Goal: Book appointment/travel/reservation

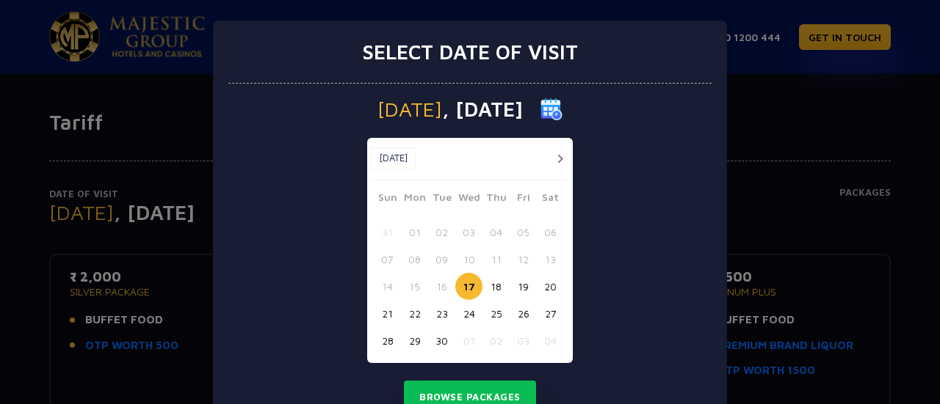
click at [799, 214] on div "Select date of visit [DATE] [DATE] [DATE] Sun Mon Tue Wed Thu Fri Sat 31 01 02 …" at bounding box center [470, 202] width 940 height 404
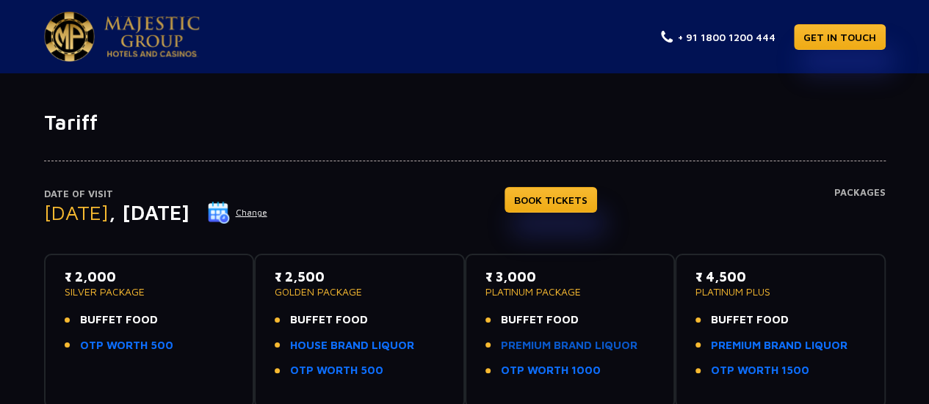
click at [541, 341] on link "PREMIUM BRAND LIQUOR" at bounding box center [569, 346] width 137 height 17
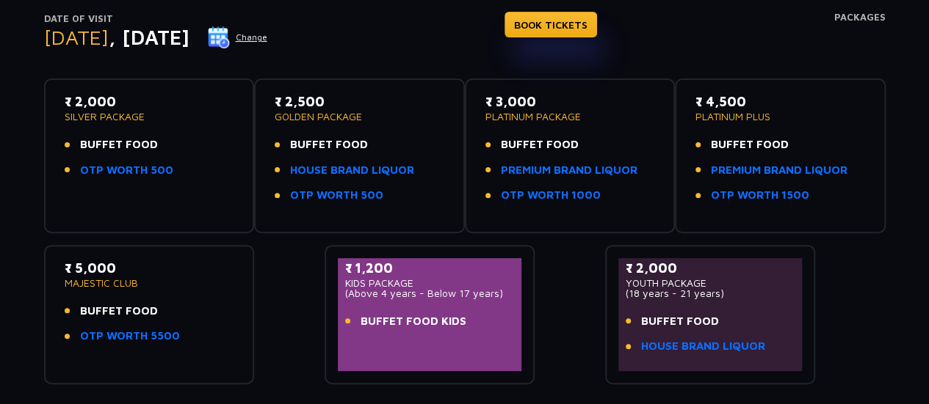
scroll to position [175, 0]
